Goal: Find specific page/section: Find specific page/section

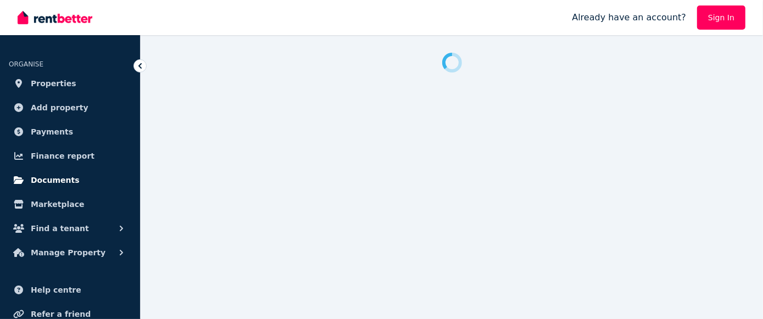
click at [41, 178] on span "Documents" at bounding box center [55, 180] width 49 height 13
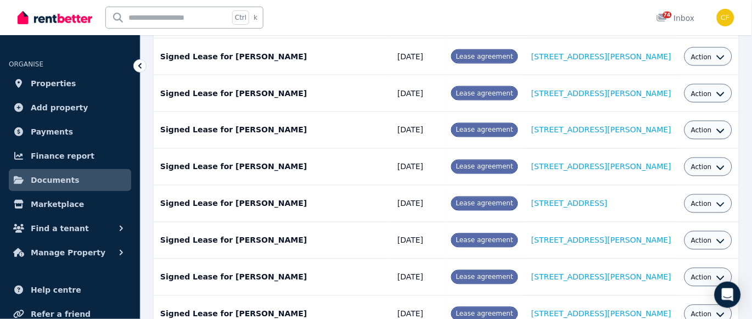
scroll to position [1081, 0]
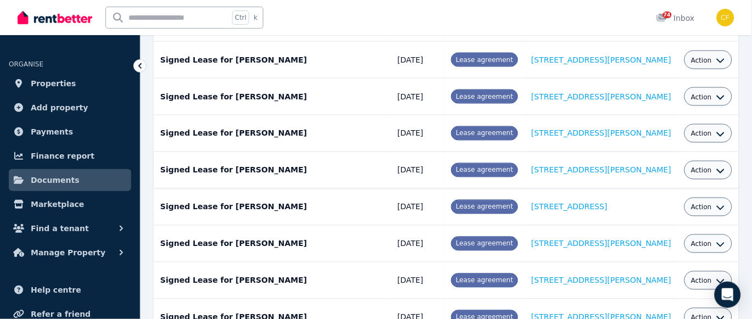
click at [428, 152] on td "[DATE]" at bounding box center [418, 170] width 54 height 37
click at [430, 152] on td "[DATE]" at bounding box center [418, 170] width 54 height 37
click at [693, 166] on span "Action" at bounding box center [701, 170] width 21 height 9
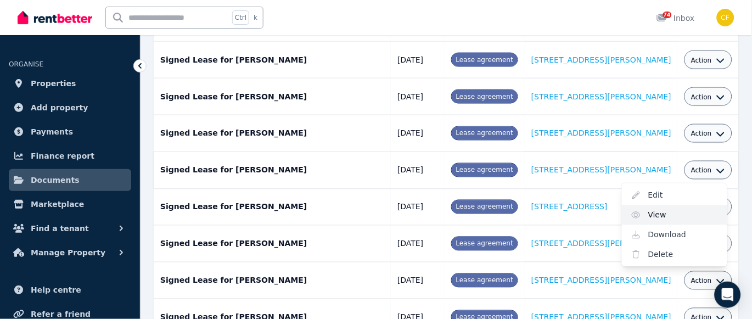
click at [648, 205] on link "View" at bounding box center [674, 215] width 105 height 20
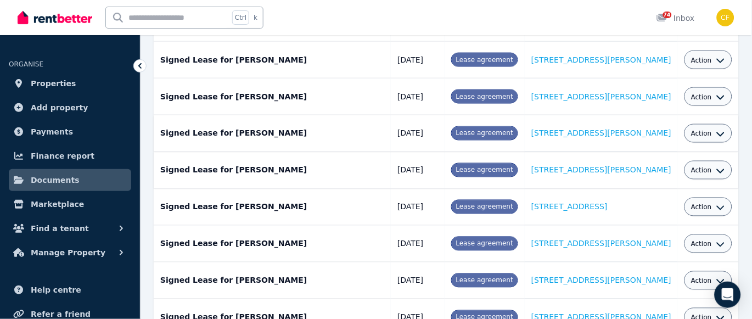
click at [710, 127] on div "Action" at bounding box center [708, 133] width 34 height 13
click at [717, 130] on icon "button" at bounding box center [721, 134] width 9 height 9
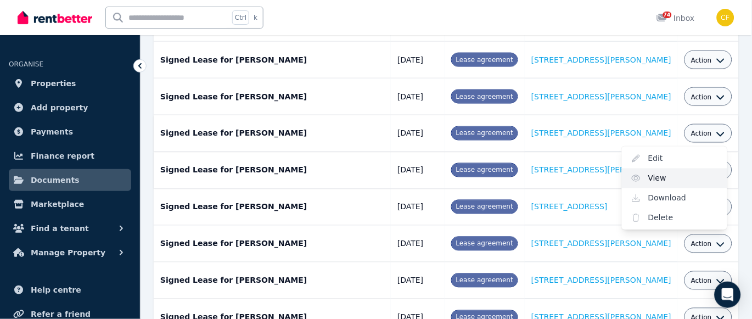
click at [653, 169] on link "View" at bounding box center [674, 179] width 105 height 20
